Goal: Transaction & Acquisition: Purchase product/service

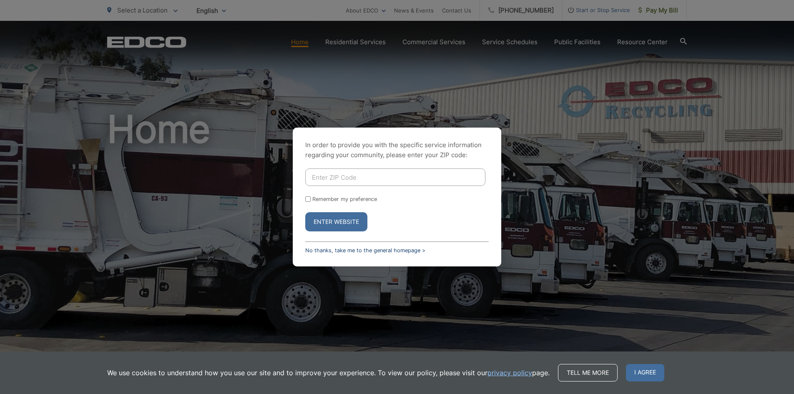
click at [362, 251] on link "No thanks, take me to the general homepage >" at bounding box center [365, 250] width 120 height 6
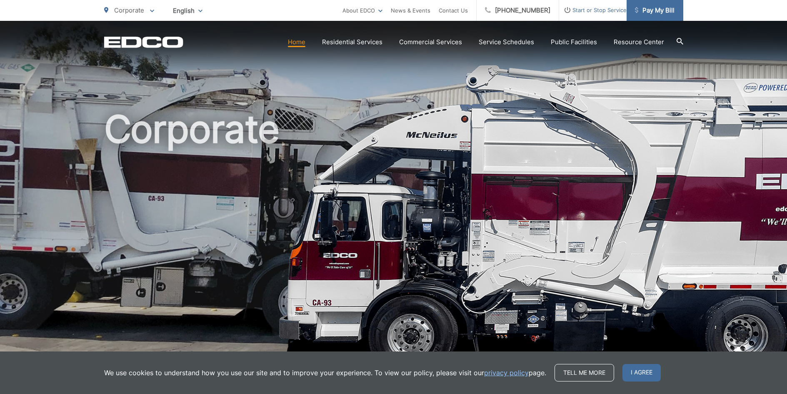
click at [642, 10] on span "Pay My Bill" at bounding box center [655, 10] width 40 height 10
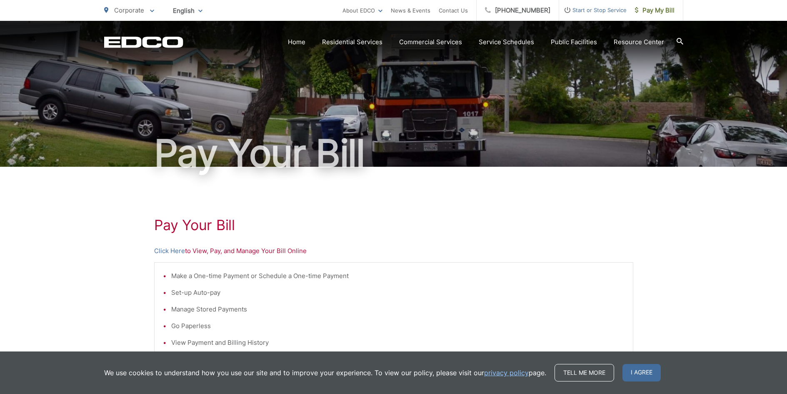
click at [209, 252] on p "Click Here to View, Pay, and Manage Your Bill Online" at bounding box center [393, 251] width 479 height 10
click at [171, 250] on link "Click Here" at bounding box center [169, 251] width 31 height 10
